Goal: Transaction & Acquisition: Book appointment/travel/reservation

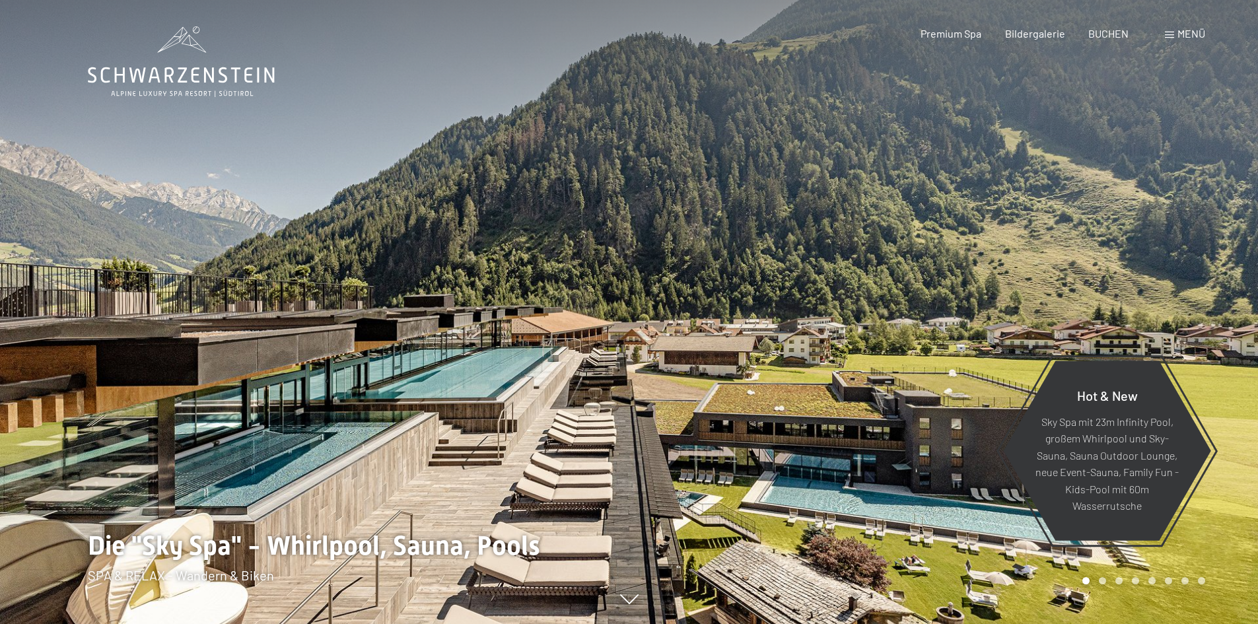
click at [1173, 37] on span at bounding box center [1169, 35] width 9 height 7
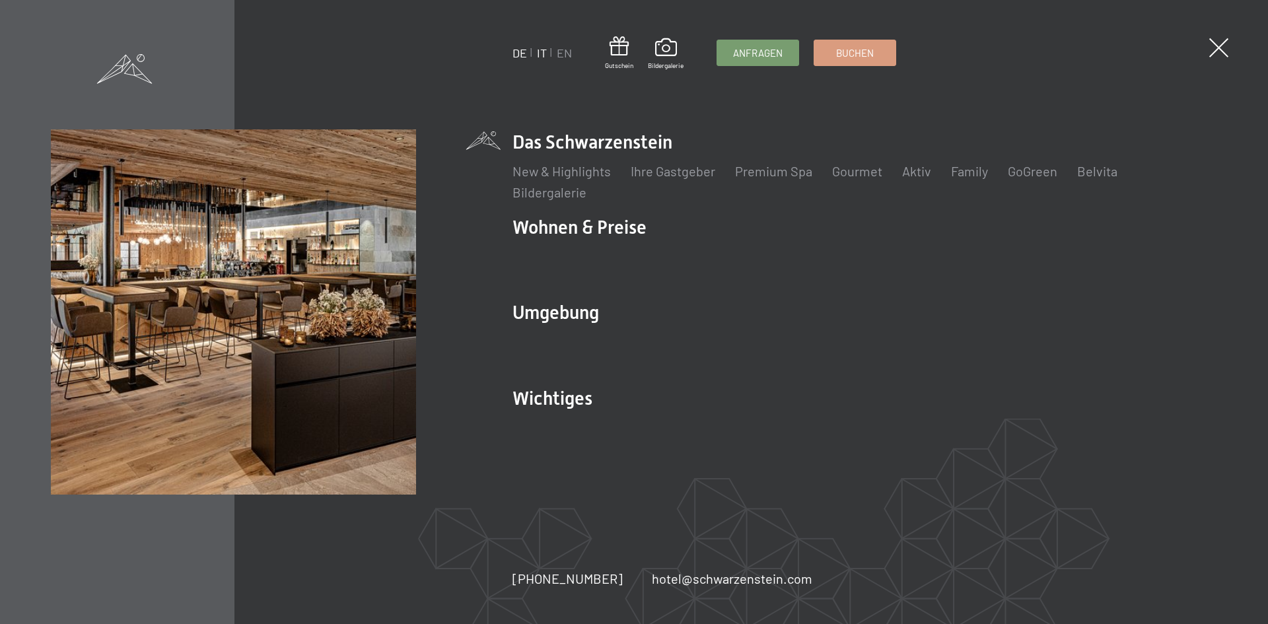
click at [538, 55] on link "IT" at bounding box center [542, 53] width 10 height 15
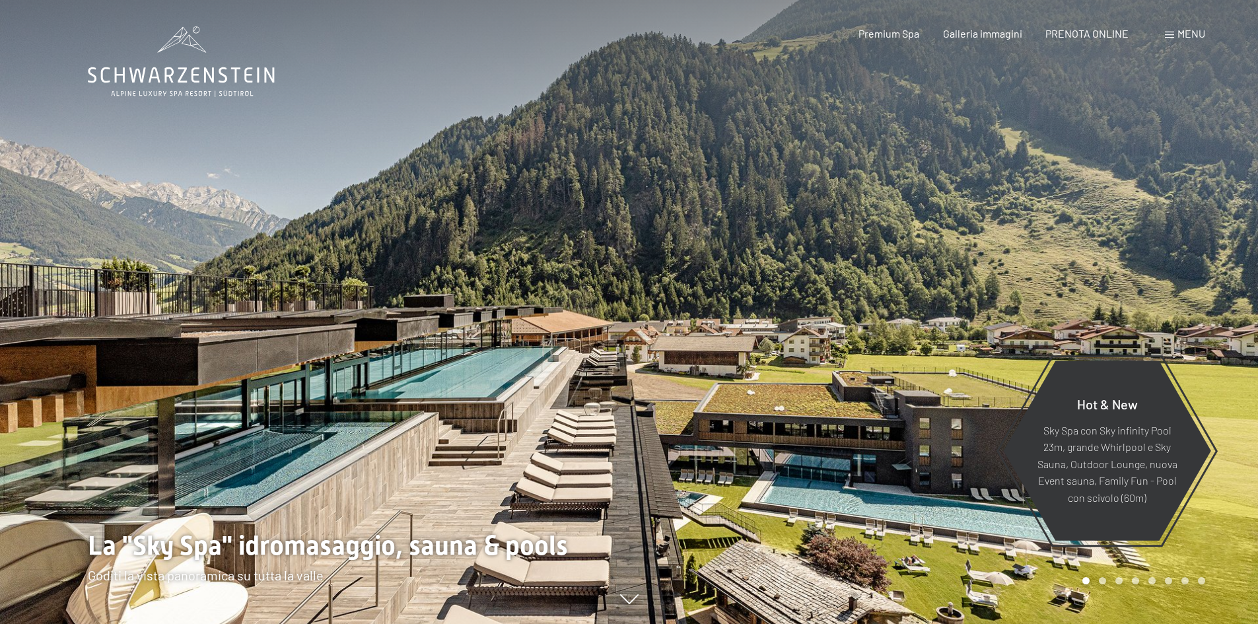
click at [1186, 33] on span "Menu" at bounding box center [1191, 33] width 28 height 13
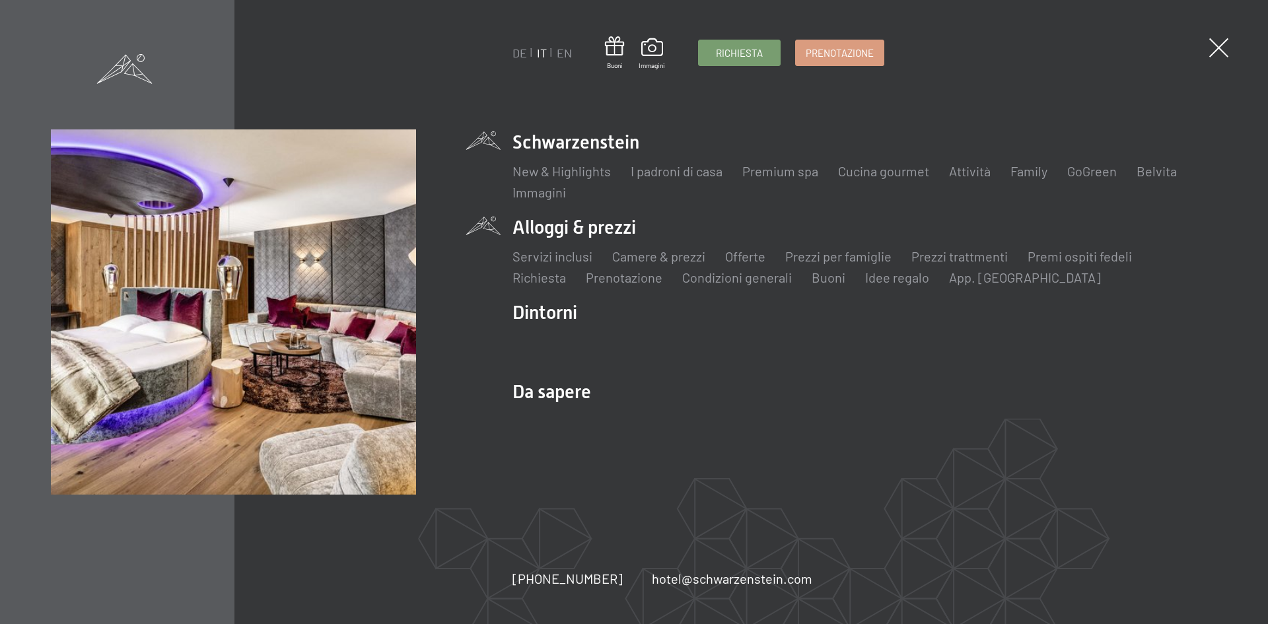
click at [582, 243] on div "Servizi inclusi Camere & prezzi Lista Offerte Lista Prezzi per famiglie Prezzi …" at bounding box center [864, 263] width 704 height 46
click at [745, 258] on link "Offerte" at bounding box center [745, 256] width 40 height 16
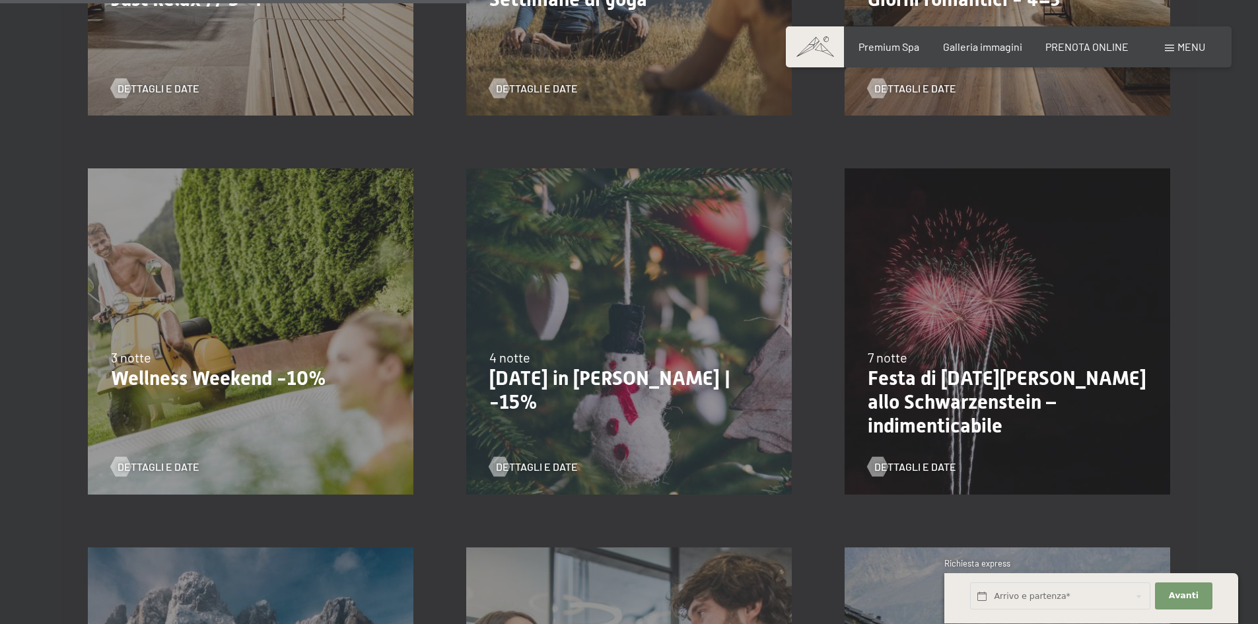
scroll to position [990, 0]
click at [172, 466] on span "Dettagli e Date" at bounding box center [172, 467] width 82 height 15
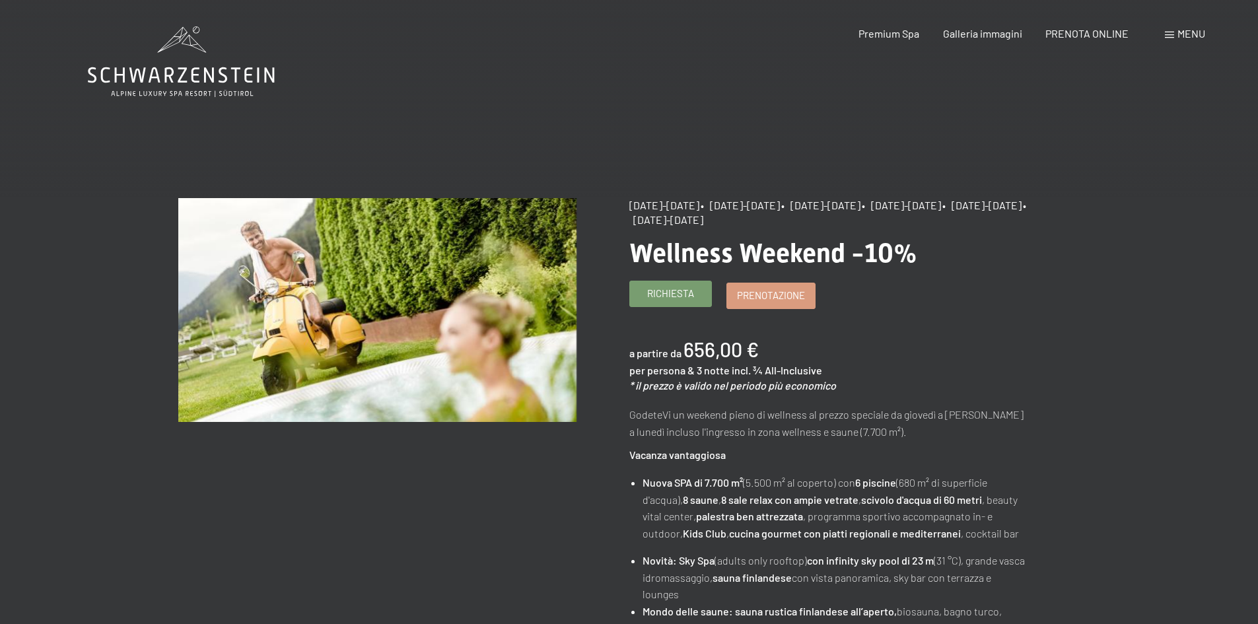
click at [673, 301] on link "Richiesta" at bounding box center [670, 293] width 81 height 25
click at [794, 299] on span "Prenotazione" at bounding box center [771, 294] width 68 height 14
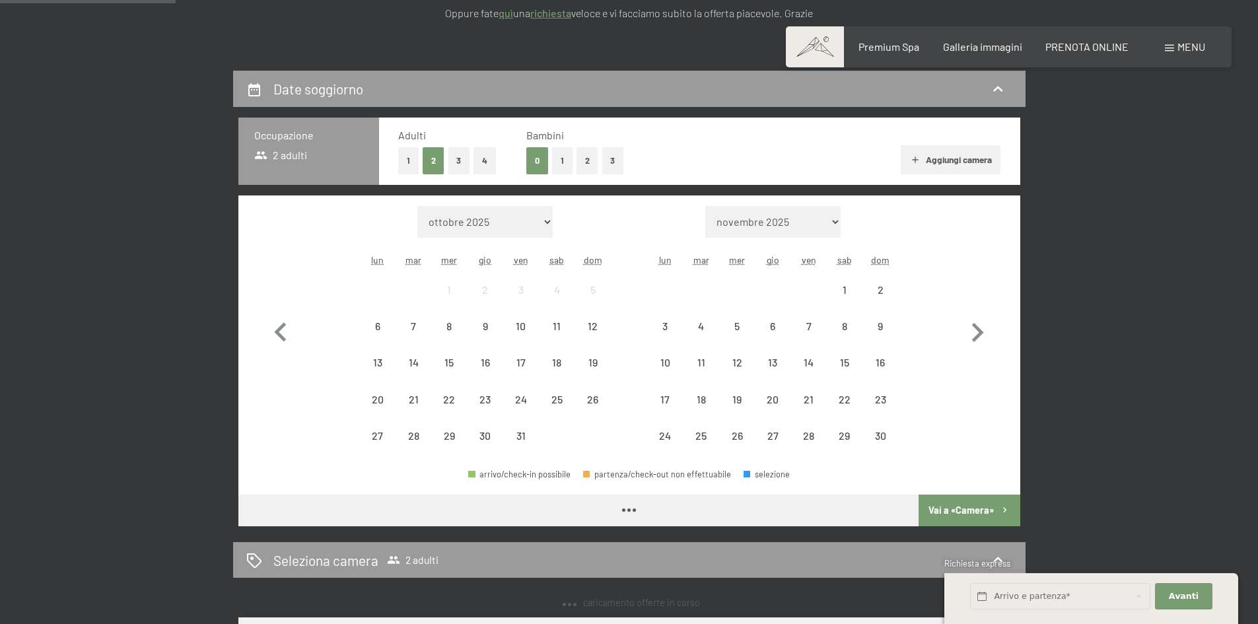
scroll to position [264, 0]
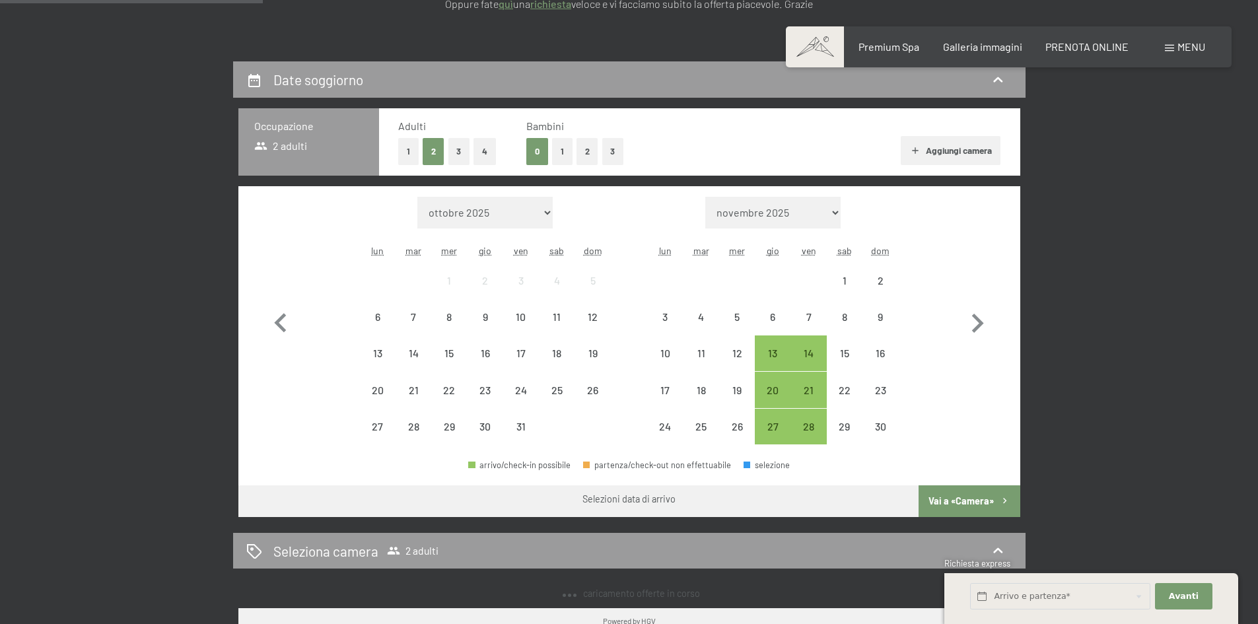
select select "2025-11-01"
select select "2025-12-01"
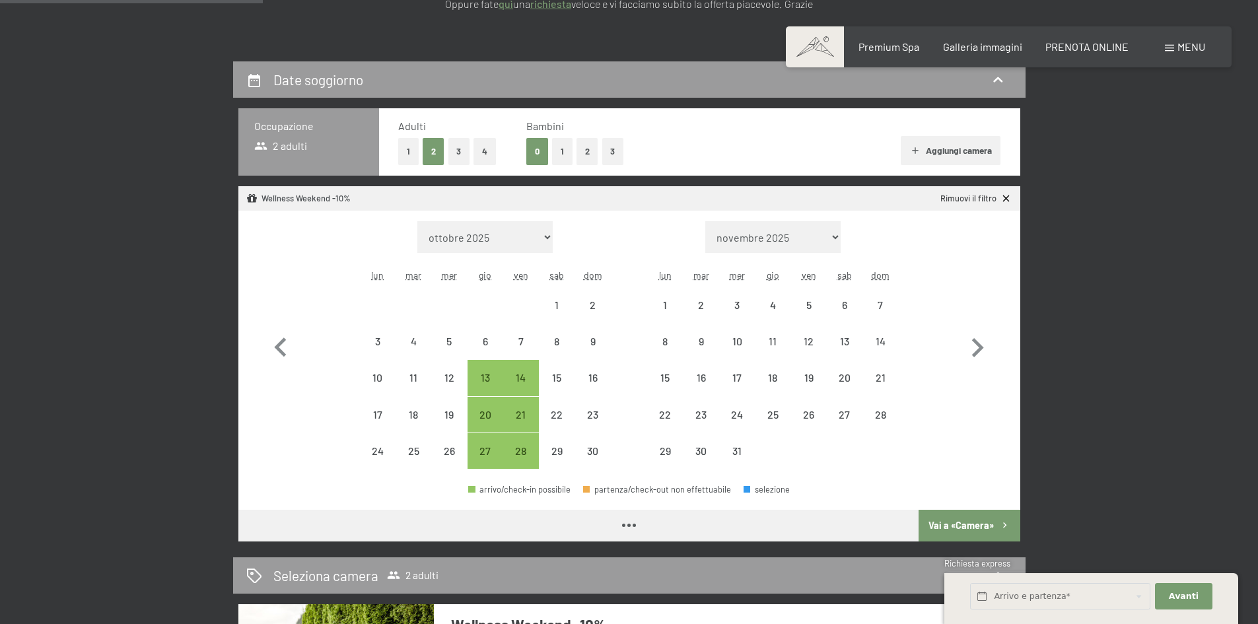
select select "2025-11-01"
select select "2025-12-01"
click at [584, 153] on button "2" at bounding box center [587, 151] width 22 height 27
select select "2025-11-01"
select select "2025-12-01"
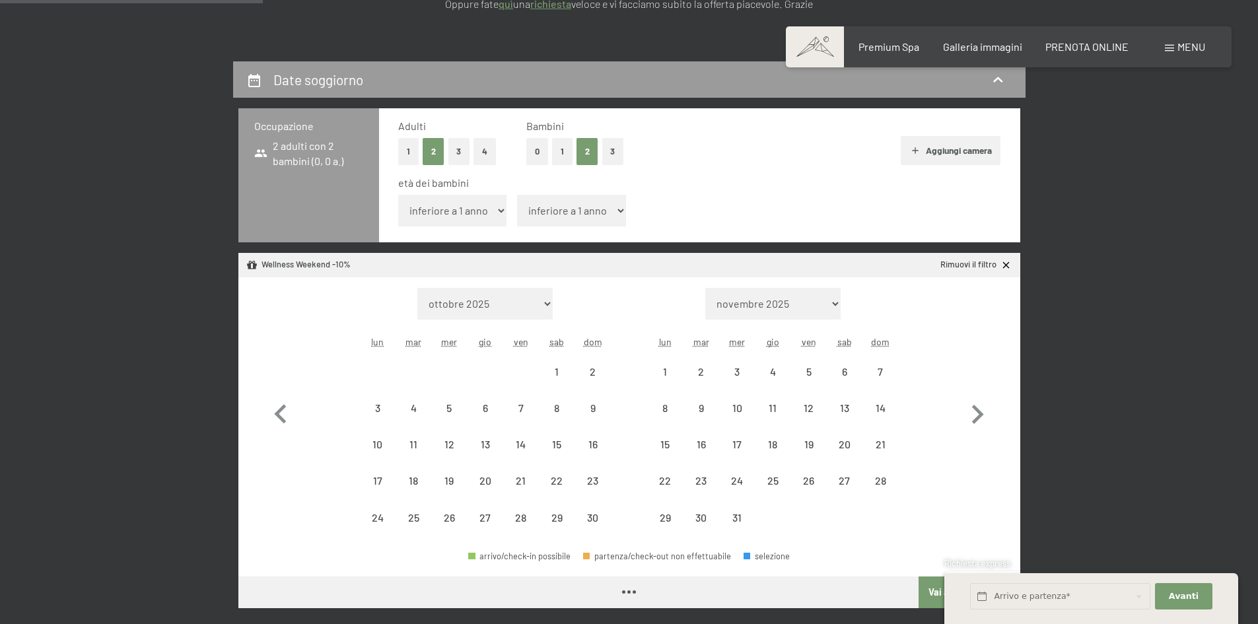
select select "2025-11-01"
select select "2025-12-01"
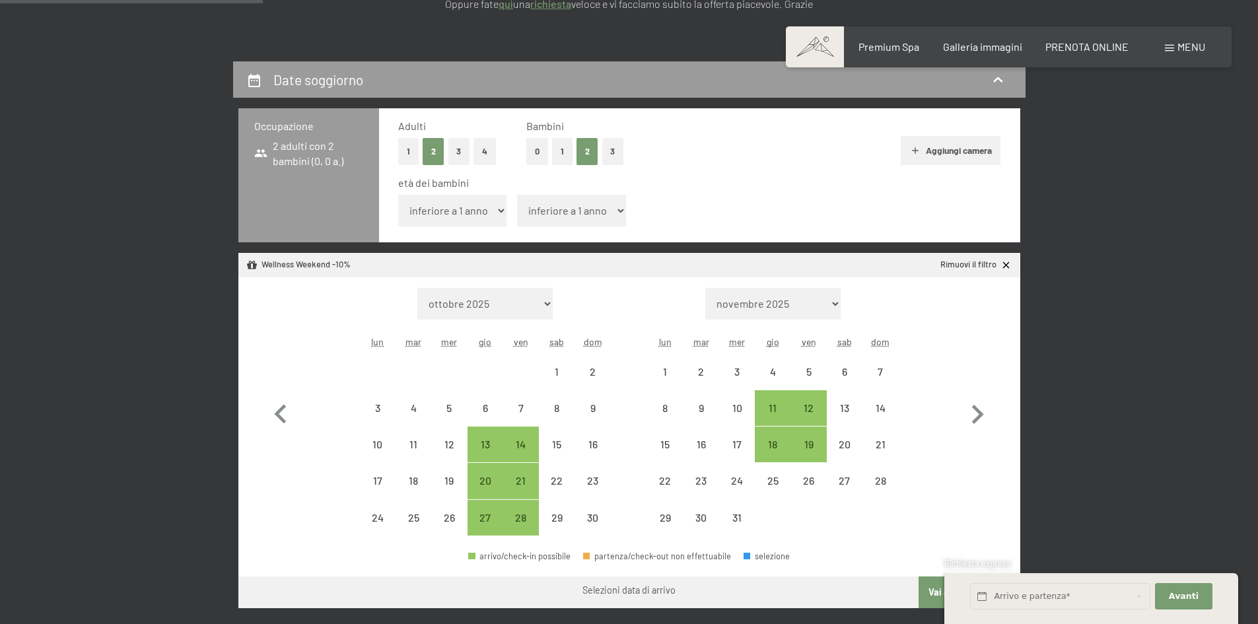
click at [455, 208] on select "inferiore a 1 anno 1 anno 2 anni 3 anni 4 anni 5 anni 6 anni 7 anni 8 anni 9 an…" at bounding box center [452, 211] width 109 height 32
select select "12"
click at [398, 195] on select "inferiore a 1 anno 1 anno 2 anni 3 anni 4 anni 5 anni 6 anni 7 anni 8 anni 9 an…" at bounding box center [452, 211] width 109 height 32
select select "2025-11-01"
select select "2025-12-01"
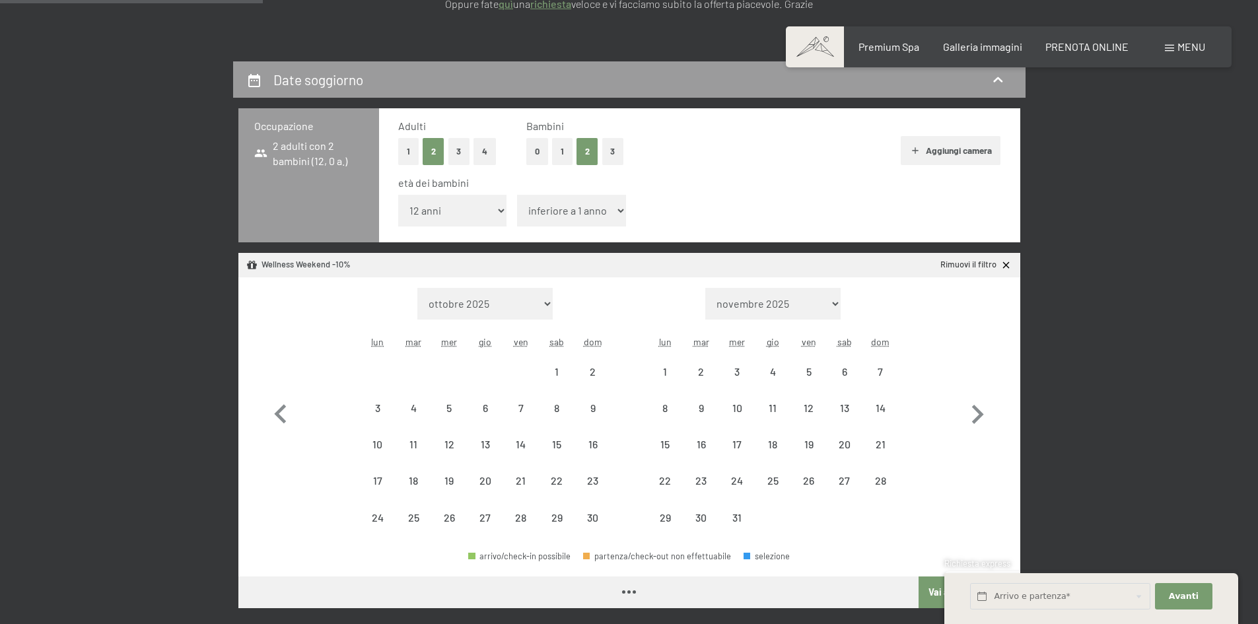
select select "2025-11-01"
select select "2025-12-01"
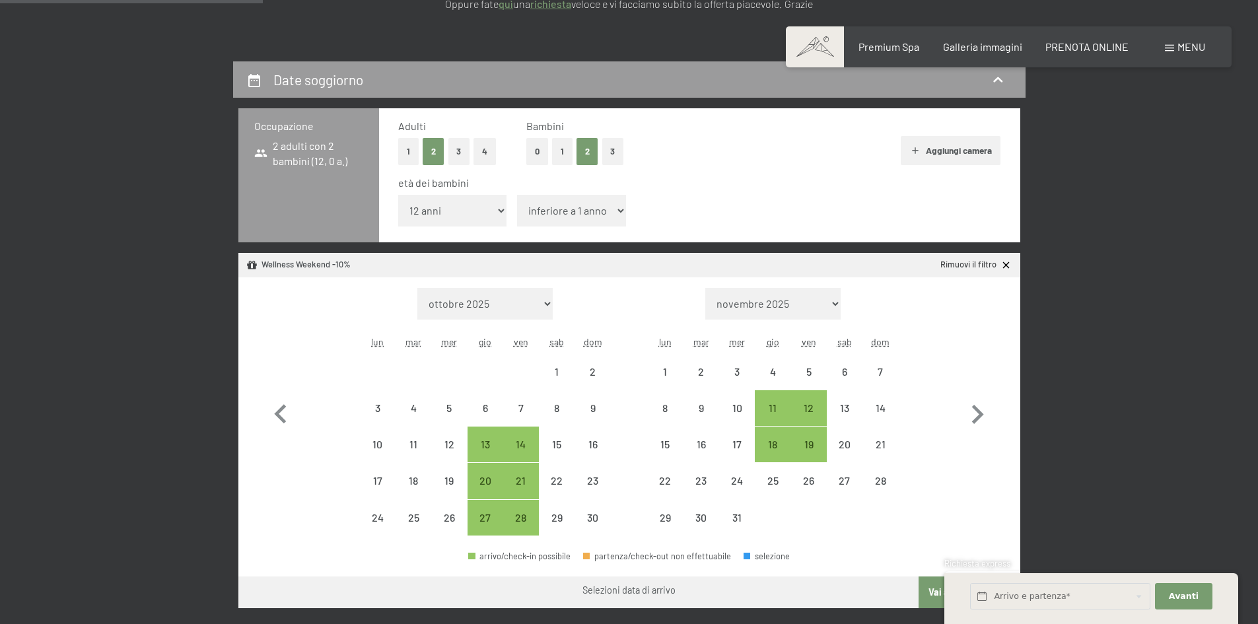
click at [584, 211] on select "inferiore a 1 anno 1 anno 2 anni 3 anni 4 anni 5 anni 6 anni 7 anni 8 anni 9 an…" at bounding box center [571, 211] width 109 height 32
select select "11"
click at [517, 195] on select "inferiore a 1 anno 1 anno 2 anni 3 anni 4 anni 5 anni 6 anni 7 anni 8 anni 9 an…" at bounding box center [571, 211] width 109 height 32
select select "2025-11-01"
select select "2025-12-01"
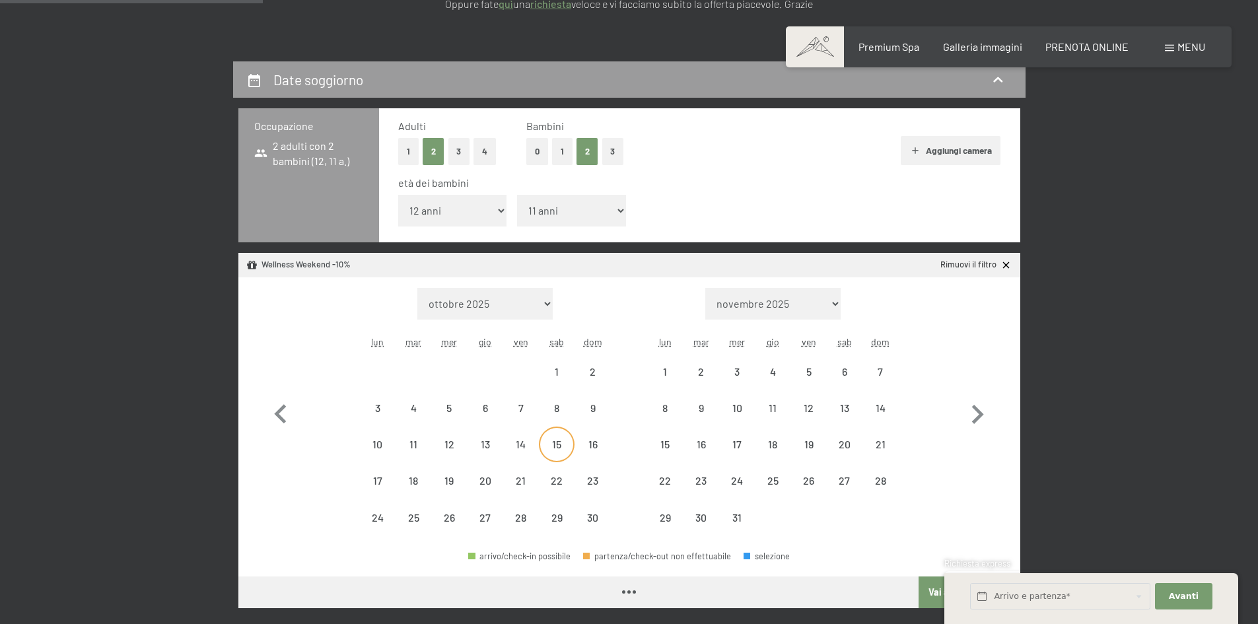
select select "2025-11-01"
select select "2025-12-01"
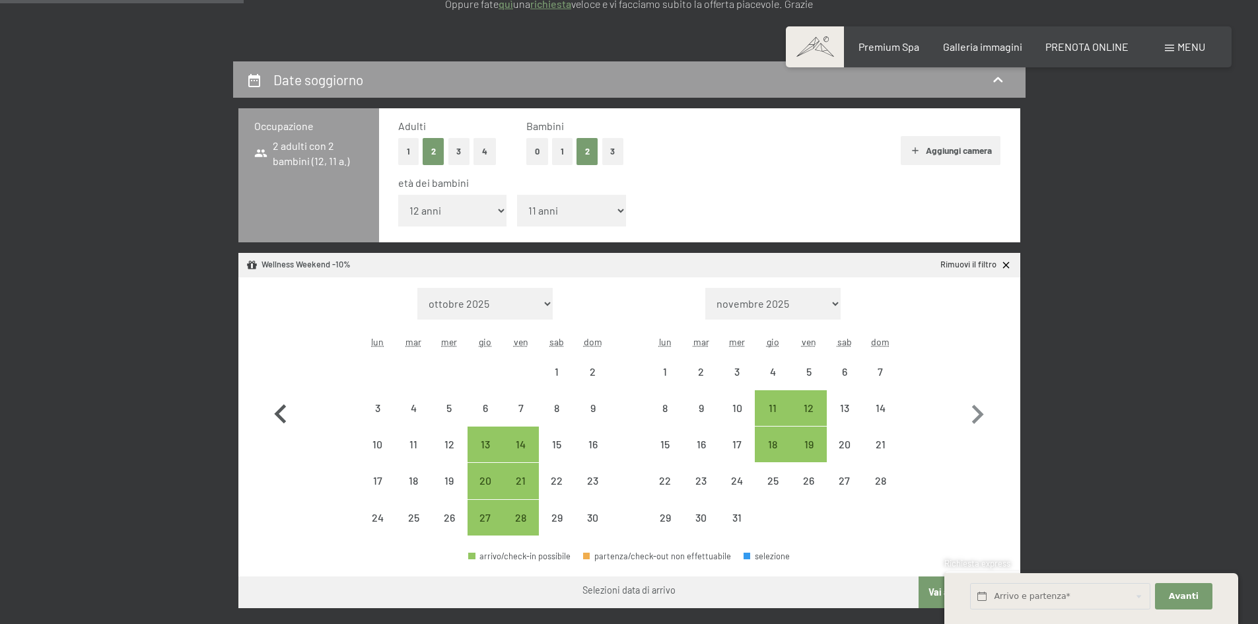
click at [281, 414] on icon "button" at bounding box center [280, 414] width 38 height 38
